Goal: Task Accomplishment & Management: Manage account settings

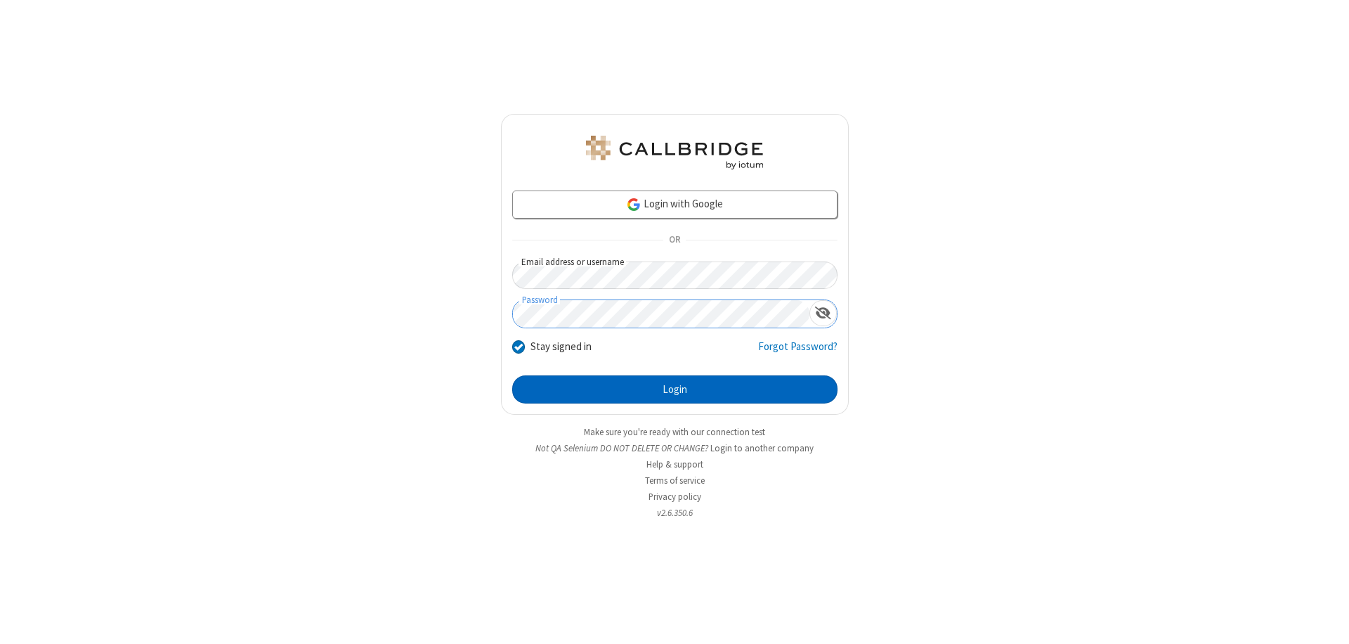
click at [675, 389] on button "Login" at bounding box center [674, 389] width 325 height 28
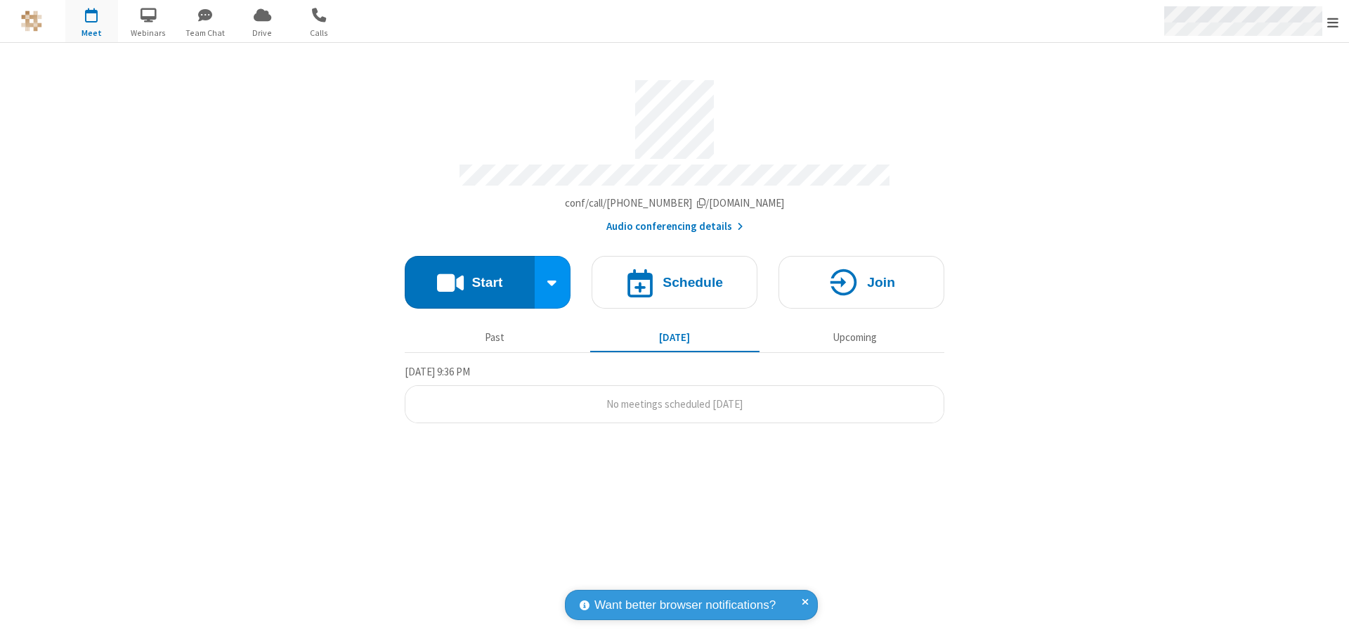
click at [1333, 22] on span "Open menu" at bounding box center [1332, 22] width 11 height 14
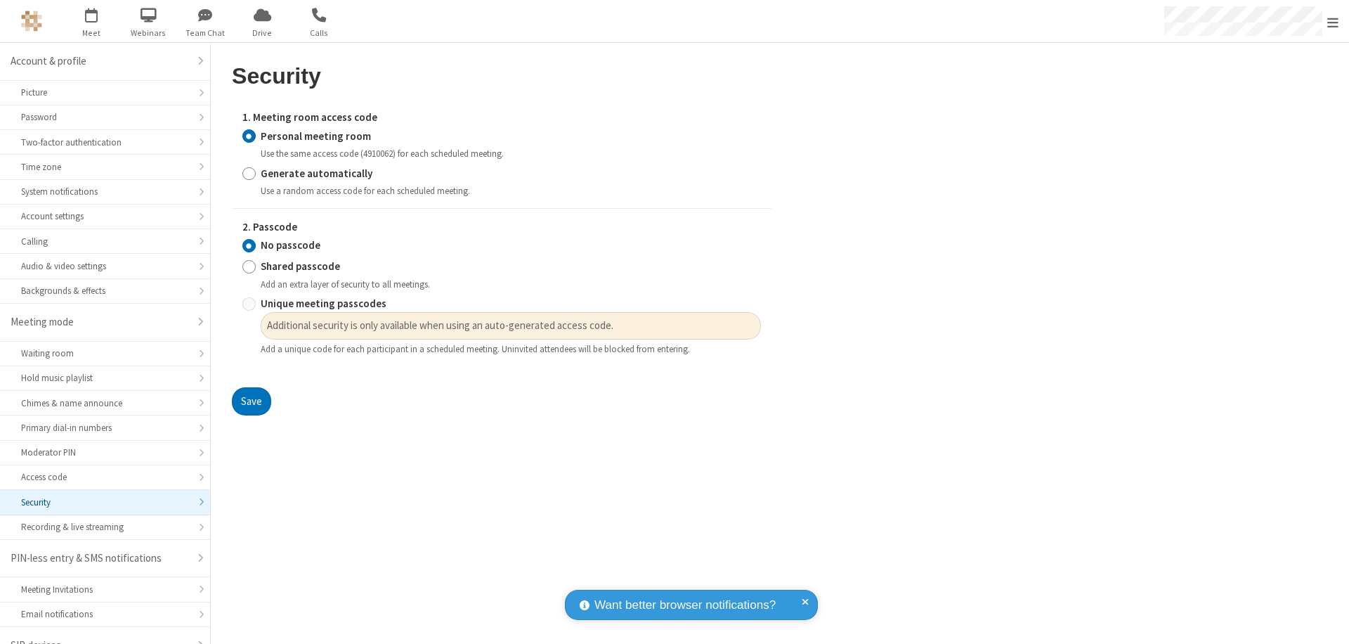
scroll to position [20, 0]
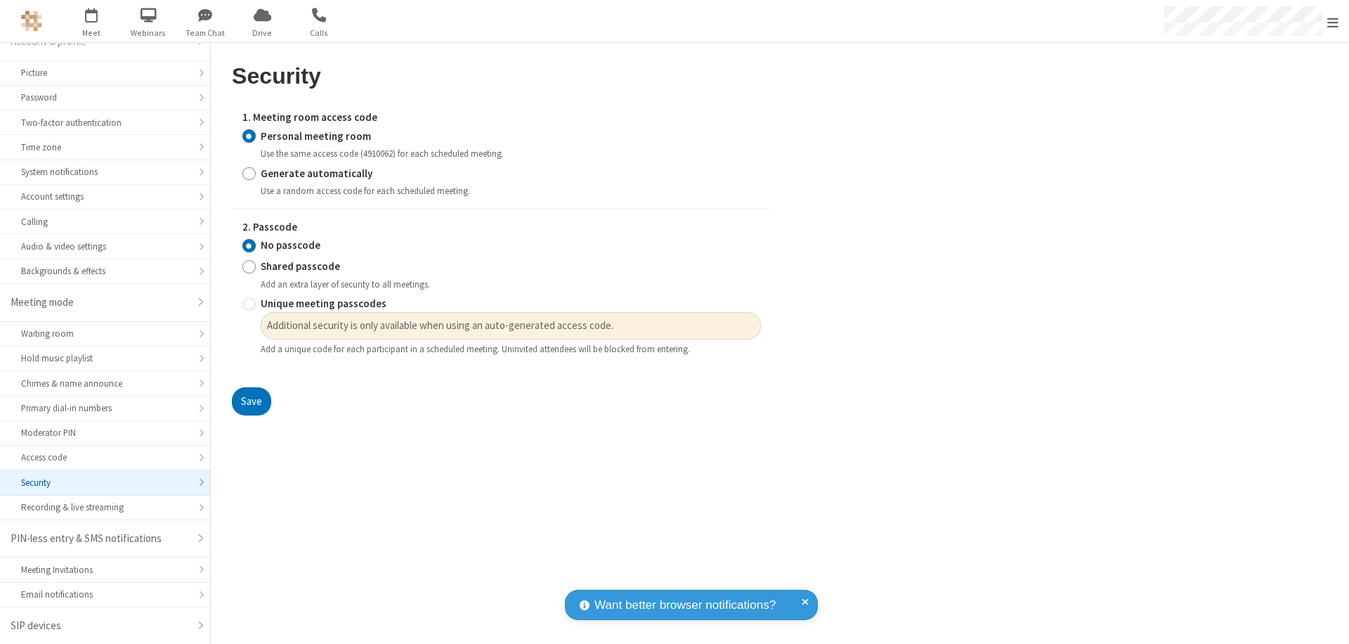
click at [249, 173] on input "Generate automatically" at bounding box center [248, 173] width 13 height 15
radio input "true"
click at [249, 304] on input "Unique meeting passcodes" at bounding box center [248, 304] width 13 height 15
radio input "true"
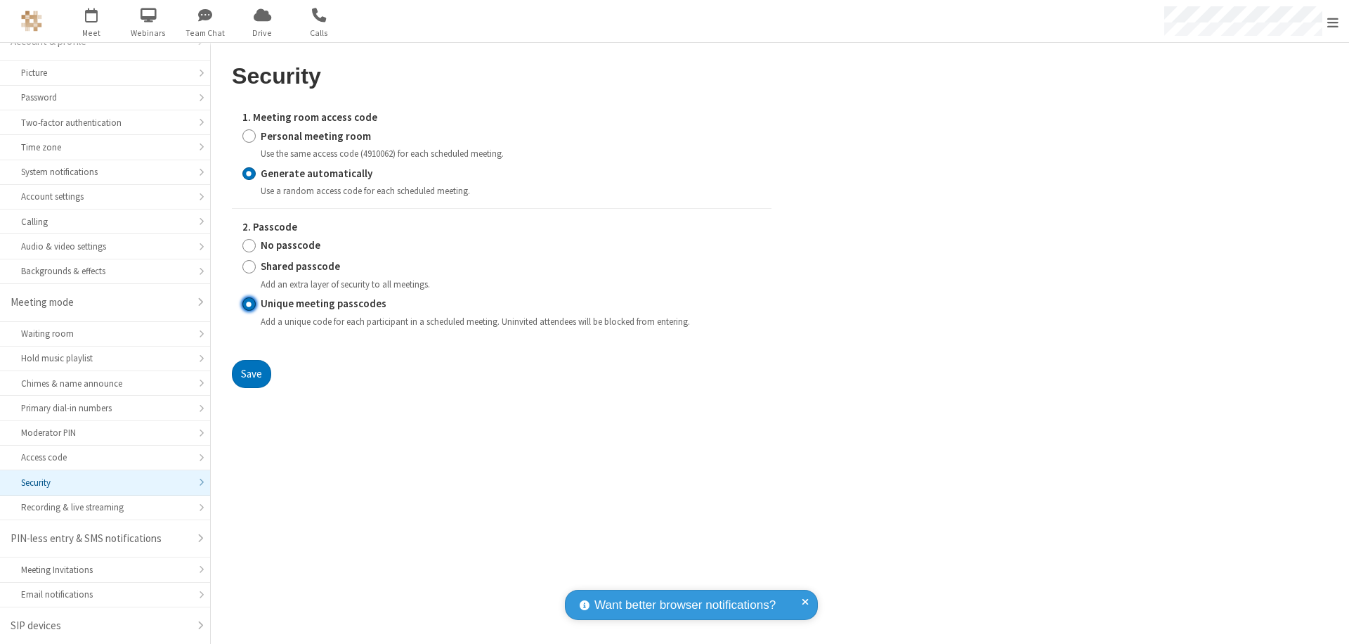
click at [251, 373] on button "Save" at bounding box center [251, 374] width 39 height 28
click at [1333, 22] on span "Open menu" at bounding box center [1332, 22] width 11 height 14
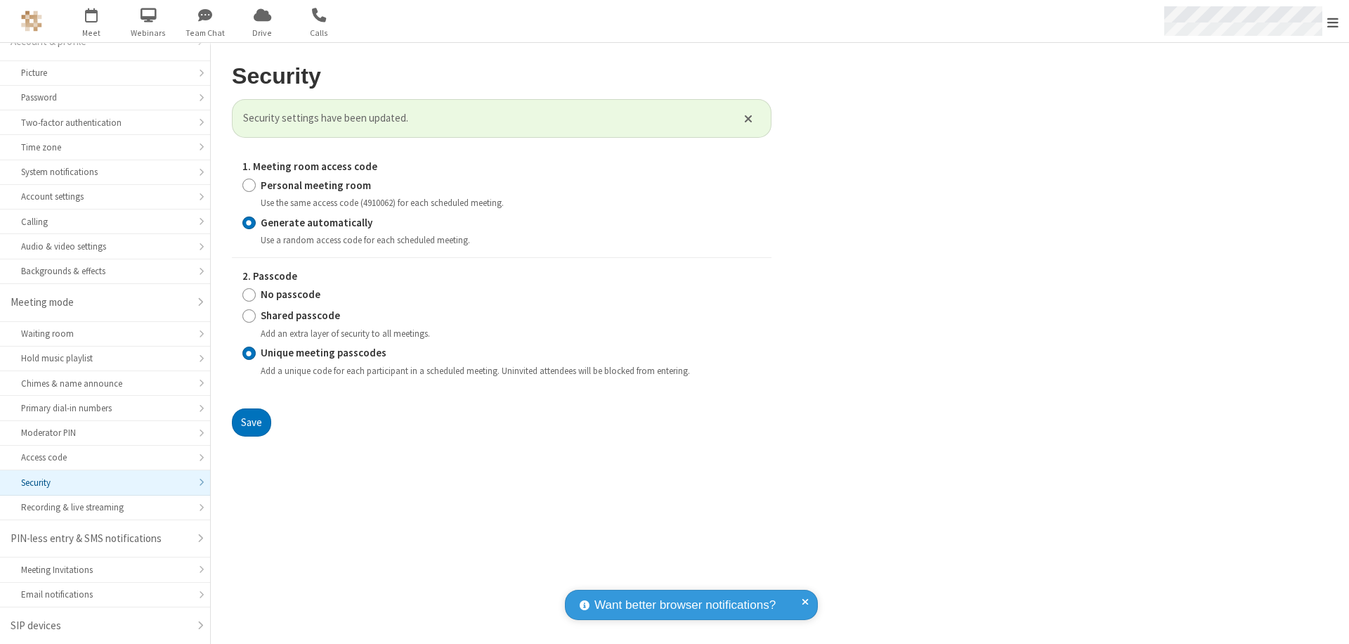
click at [91, 21] on span "button" at bounding box center [91, 15] width 53 height 24
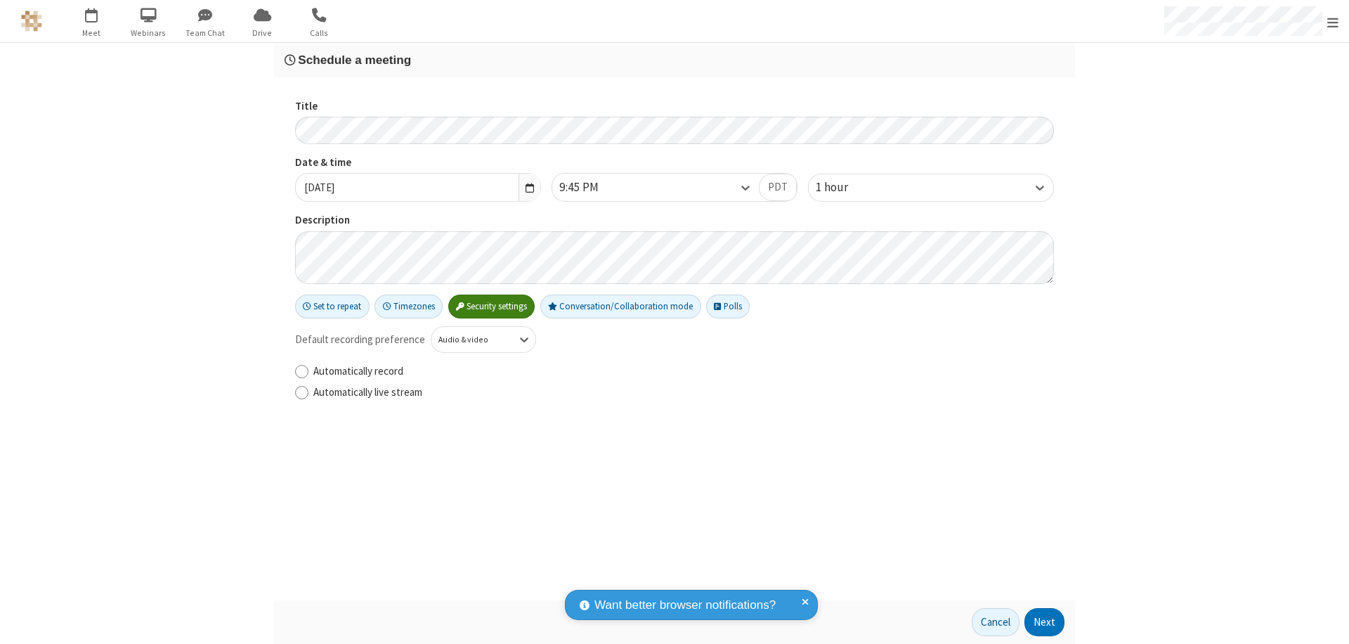
click at [675, 60] on h3 "Schedule a meeting" at bounding box center [675, 59] width 780 height 13
click at [1045, 622] on button "Next" at bounding box center [1045, 622] width 40 height 28
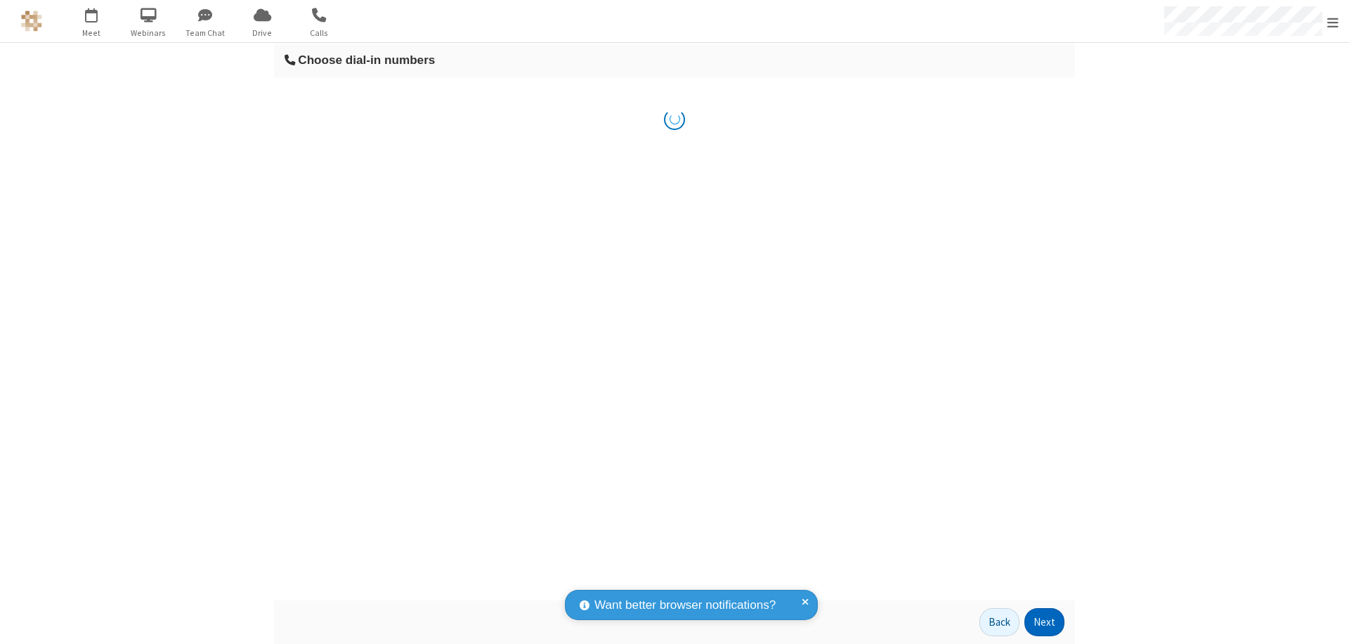
click at [1045, 622] on button "Next" at bounding box center [1045, 622] width 40 height 28
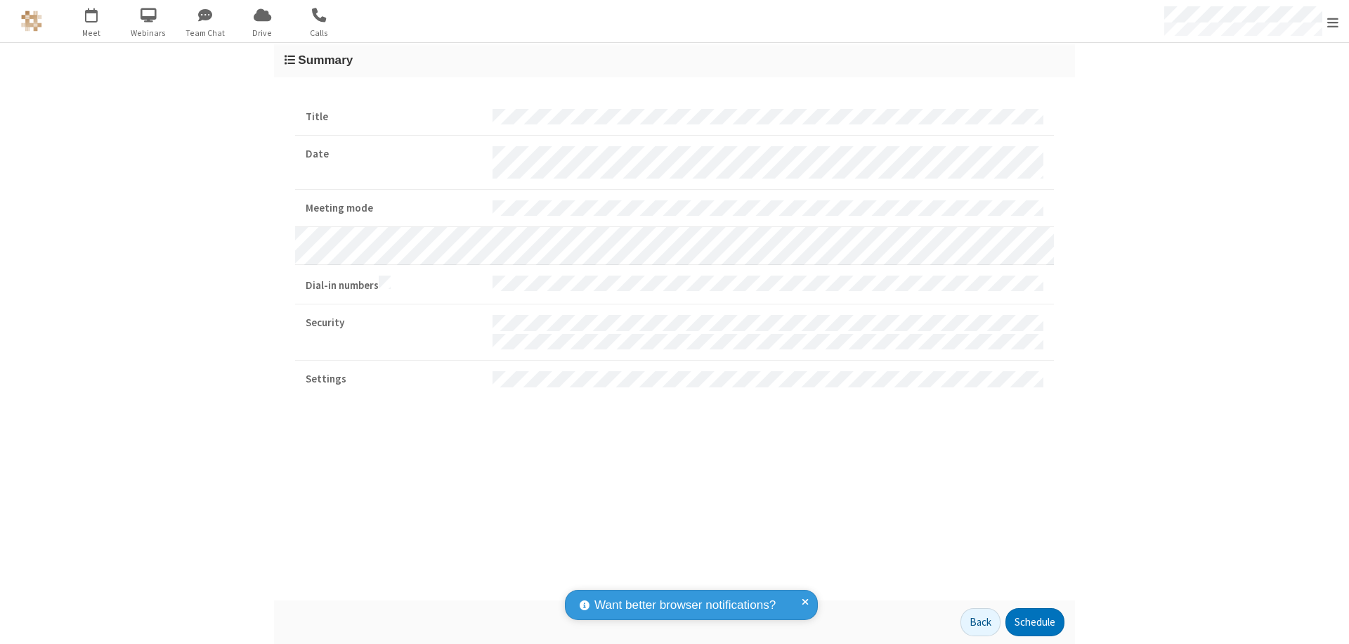
click at [1333, 22] on span "Open menu" at bounding box center [1332, 22] width 11 height 14
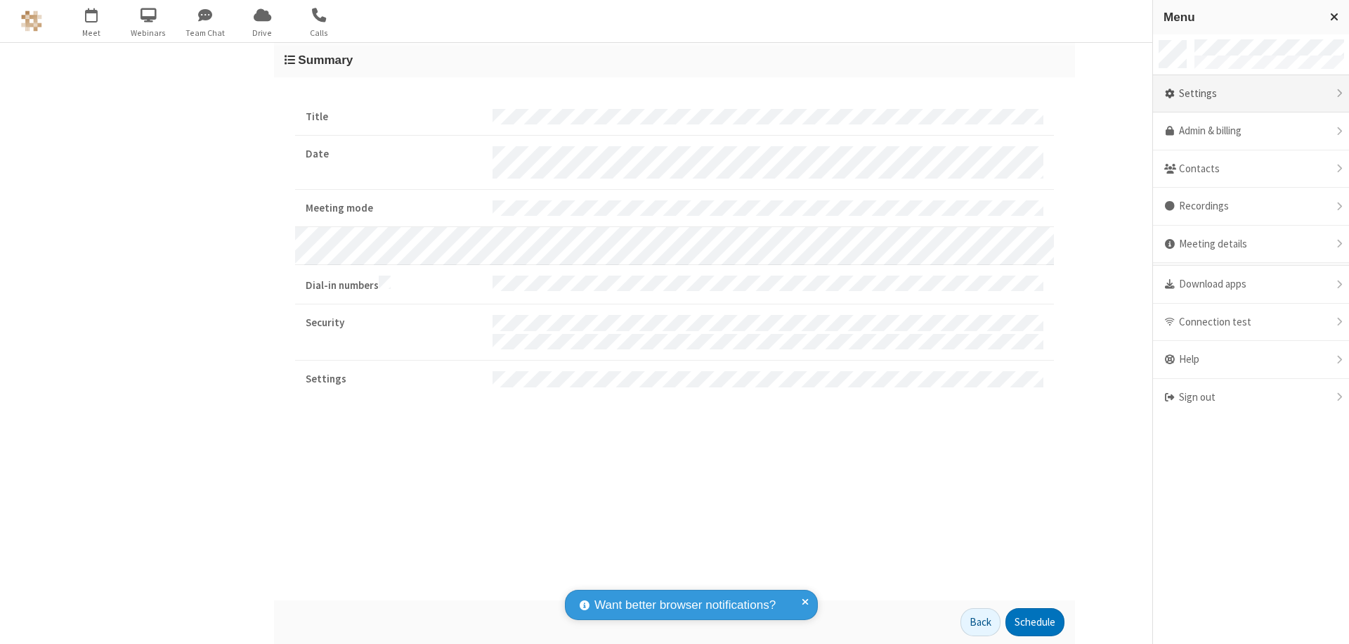
click at [1256, 93] on div "Settings" at bounding box center [1251, 94] width 196 height 38
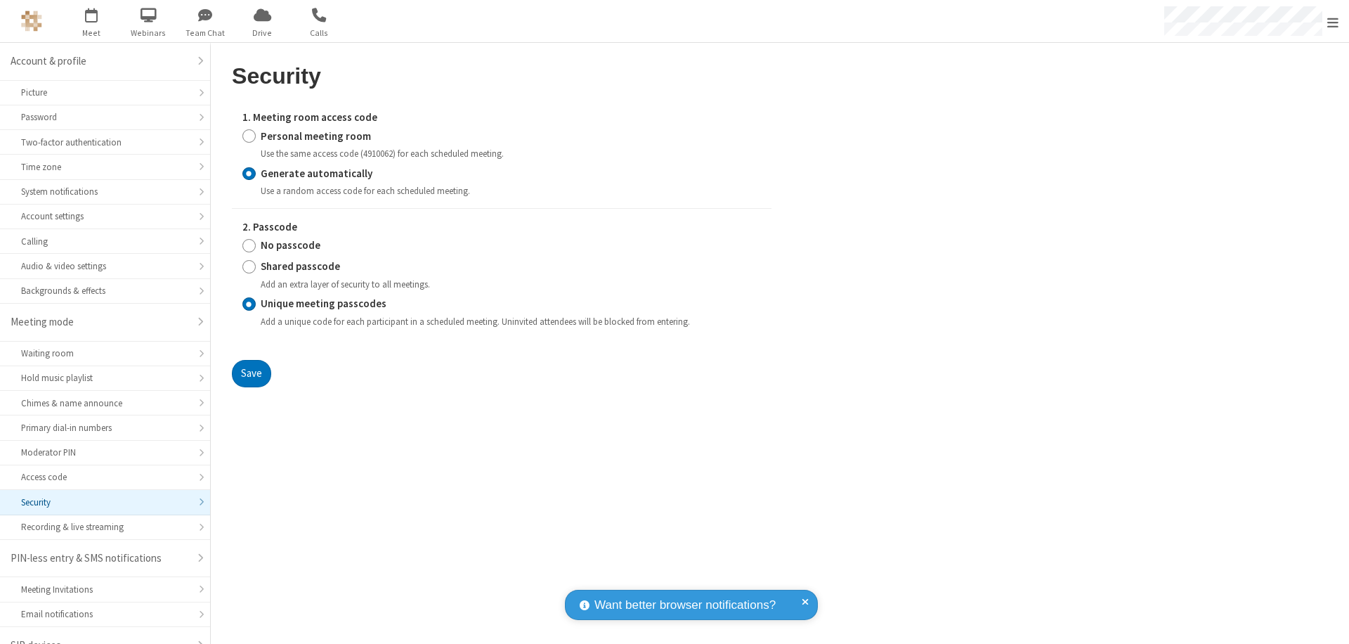
scroll to position [20, 0]
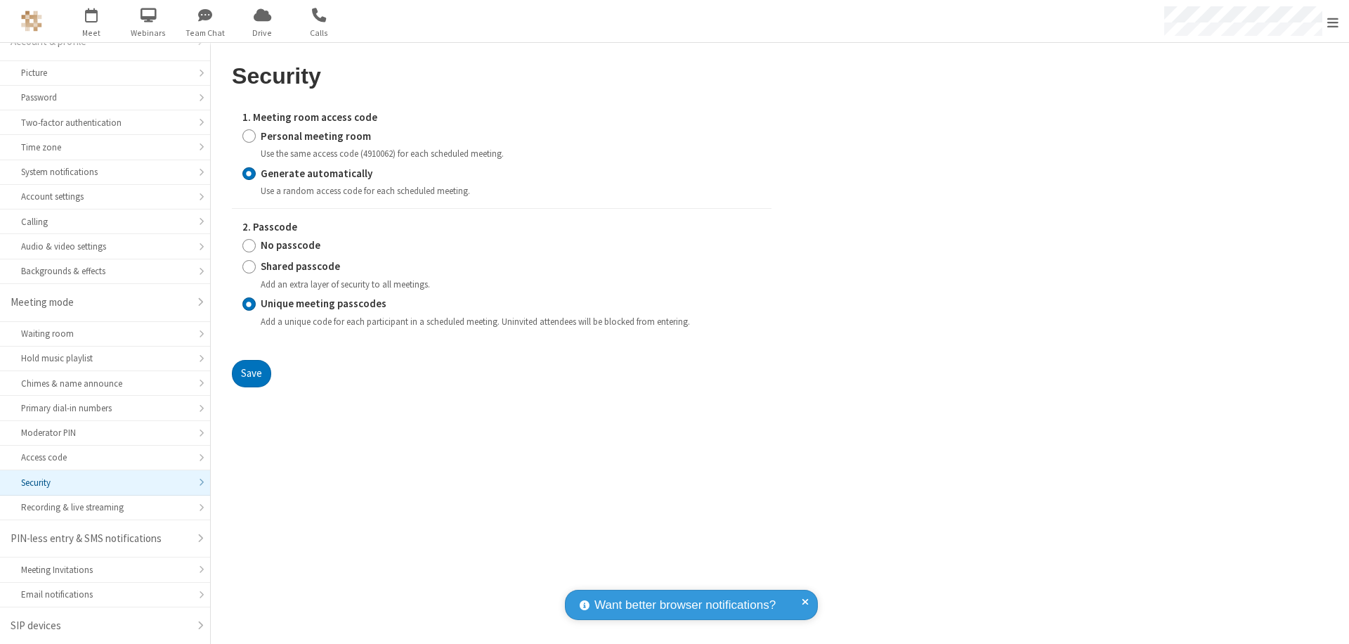
click at [249, 136] on input "Personal meeting room" at bounding box center [248, 136] width 13 height 15
radio input "true"
click at [249, 245] on input "No passcode" at bounding box center [248, 245] width 13 height 15
click at [251, 388] on button "Save" at bounding box center [251, 374] width 39 height 28
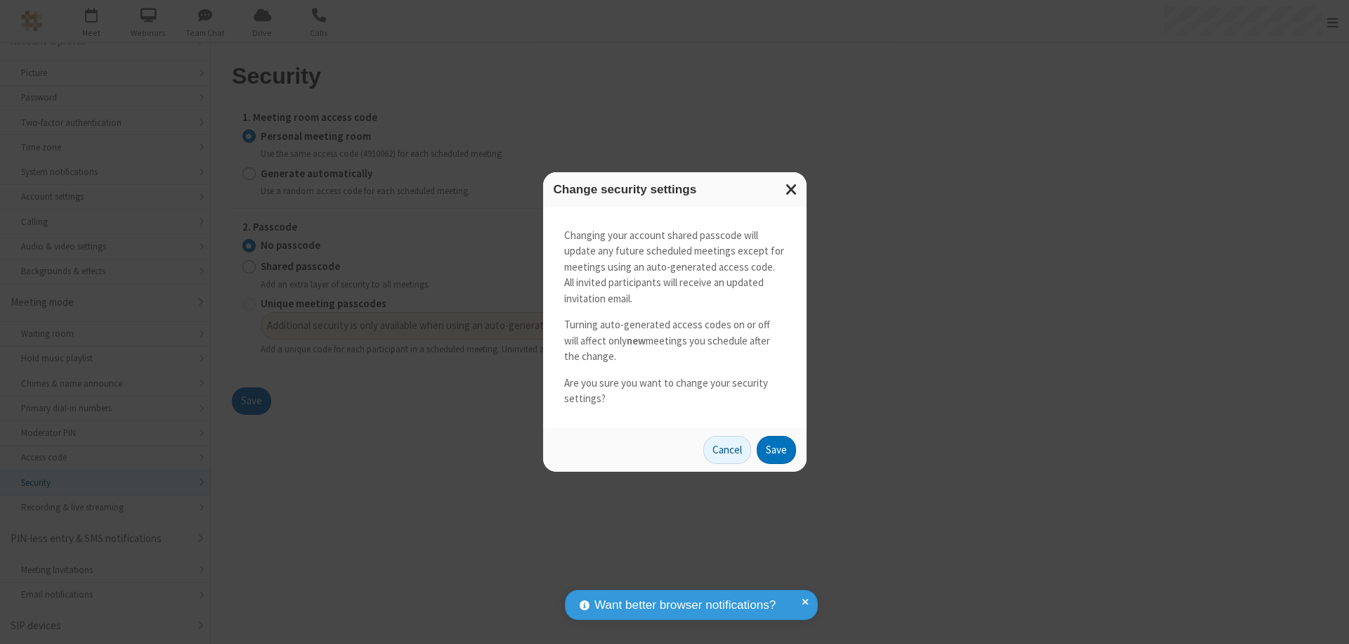
click at [776, 449] on button "Save" at bounding box center [776, 450] width 39 height 28
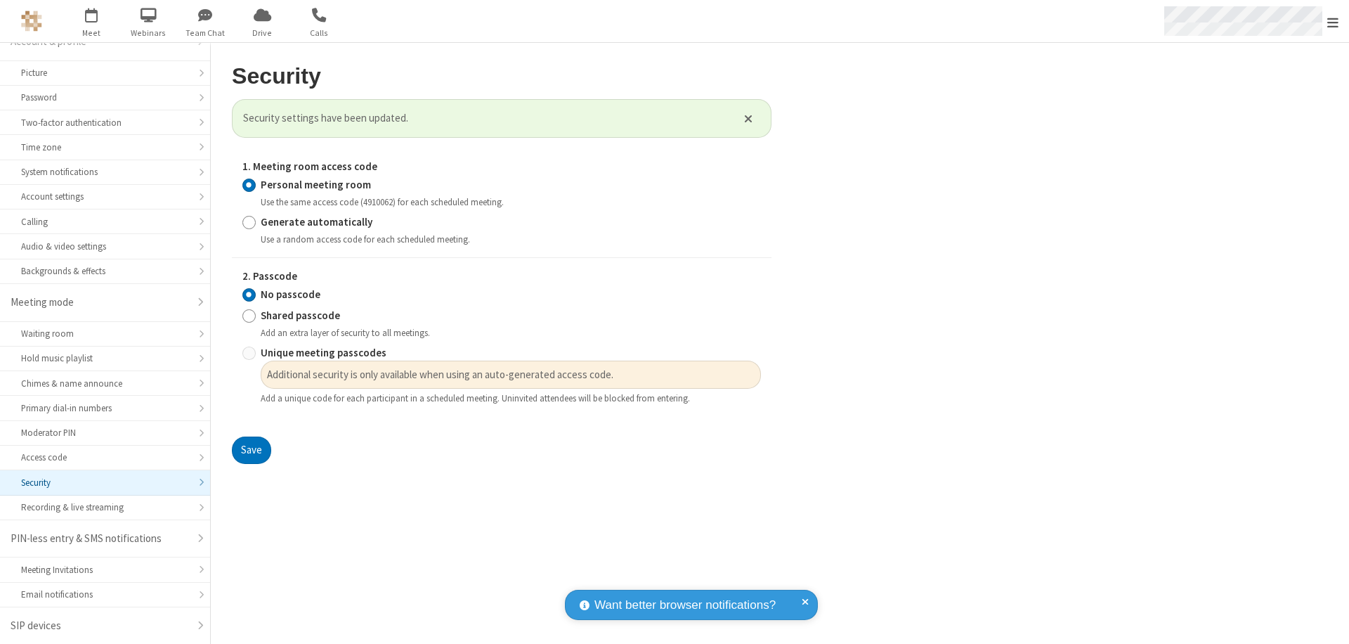
click at [1333, 21] on span "Open menu" at bounding box center [1332, 22] width 11 height 14
